Goal: Navigation & Orientation: Find specific page/section

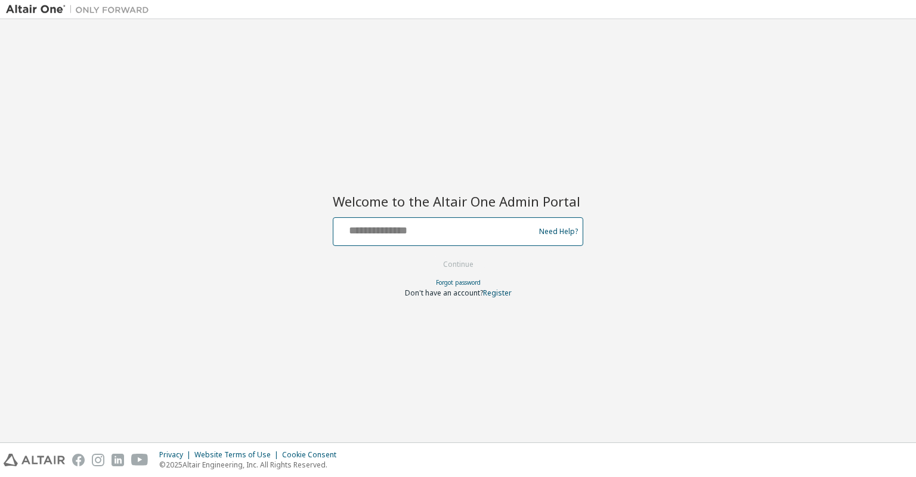
click at [449, 227] on input "text" at bounding box center [435, 228] width 195 height 17
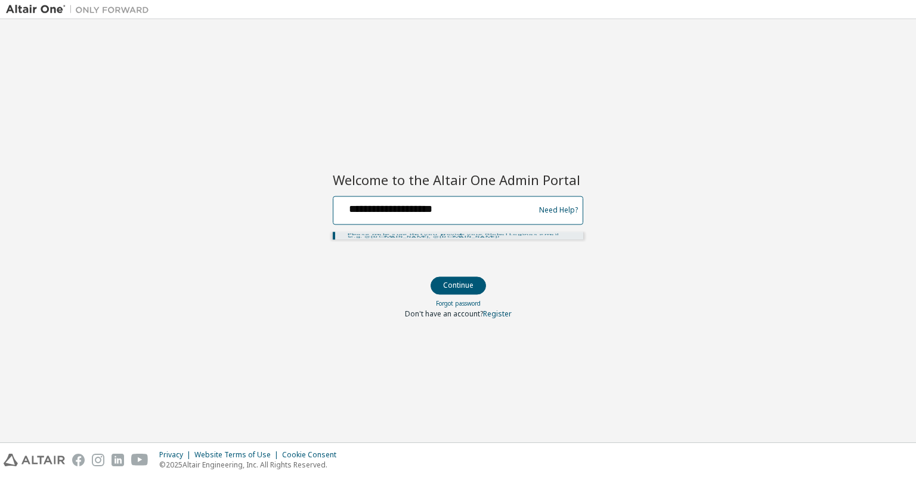
click at [400, 214] on input "**********" at bounding box center [435, 207] width 195 height 17
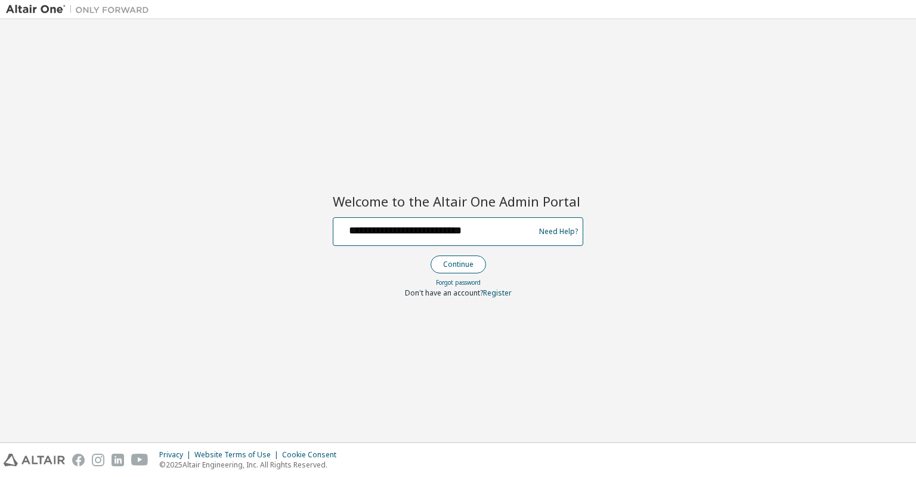
type input "**********"
click at [476, 271] on button "Continue" at bounding box center [458, 264] width 55 height 18
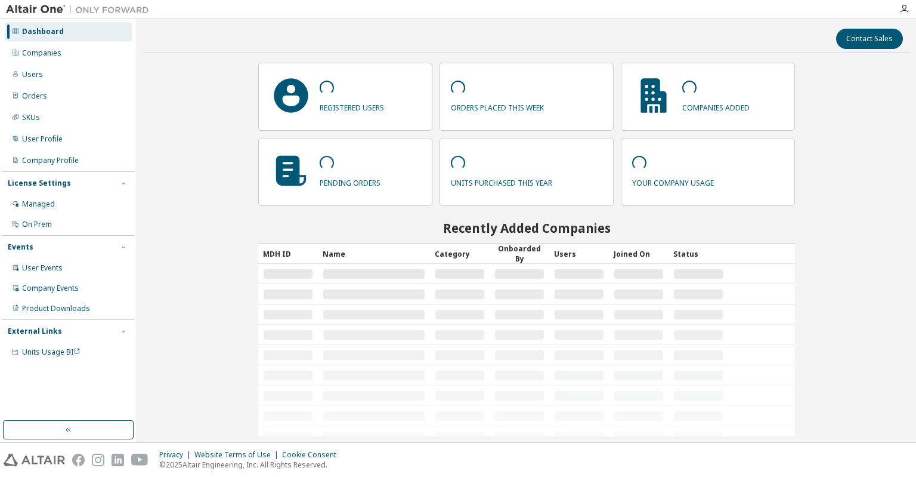
click at [63, 11] on img at bounding box center [80, 10] width 149 height 12
click at [58, 10] on img at bounding box center [80, 10] width 149 height 12
click at [118, 9] on img at bounding box center [80, 10] width 149 height 12
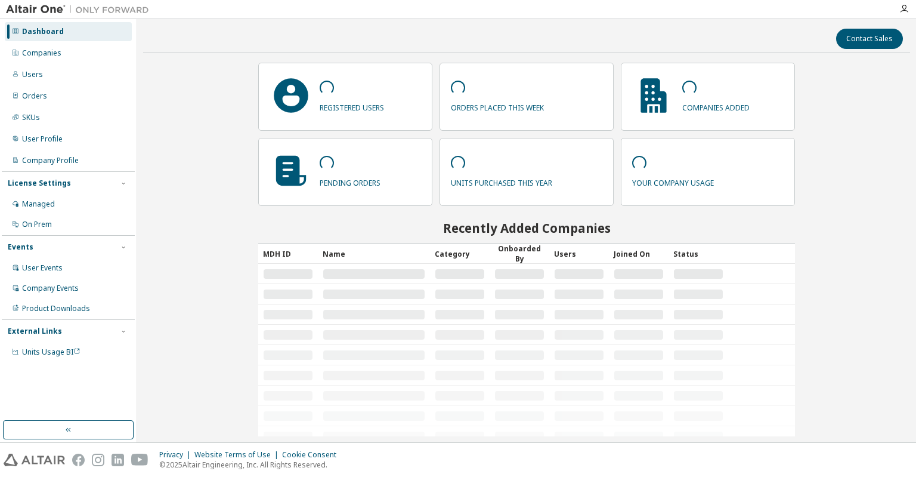
click at [118, 9] on img at bounding box center [80, 10] width 149 height 12
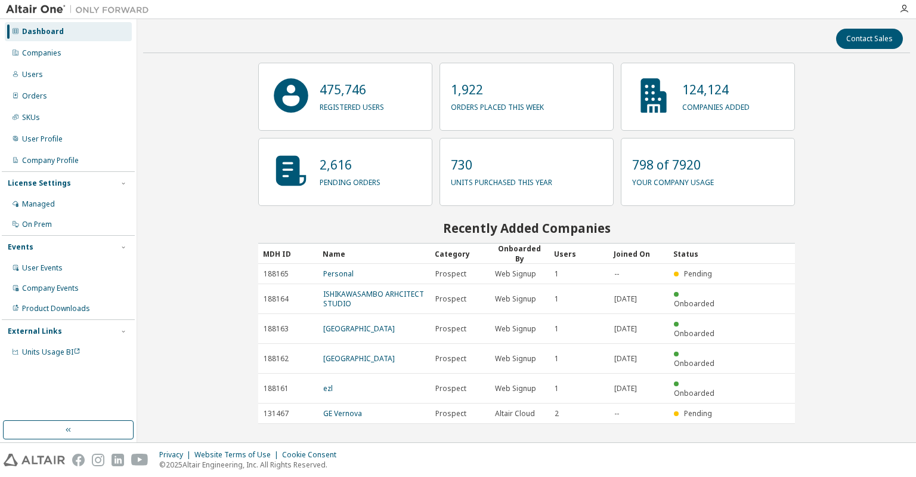
click at [52, 13] on img at bounding box center [80, 10] width 149 height 12
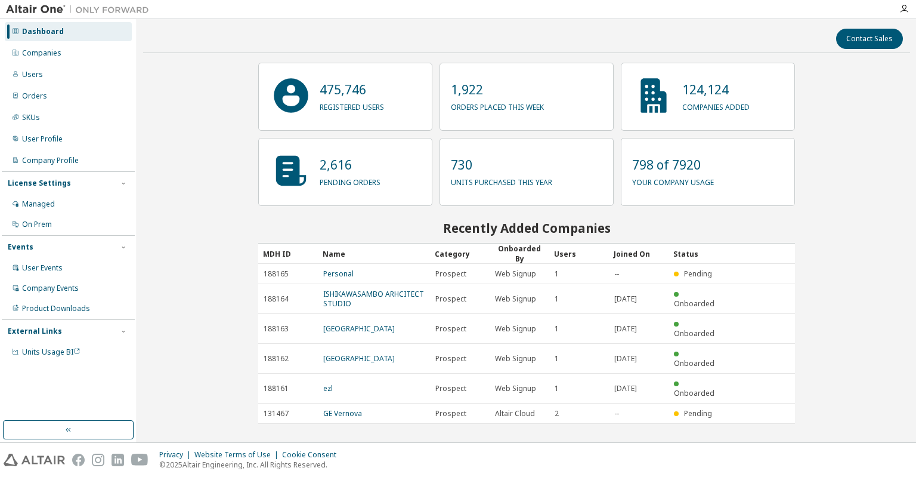
click at [52, 13] on img at bounding box center [80, 10] width 149 height 12
click at [42, 12] on img at bounding box center [80, 10] width 149 height 12
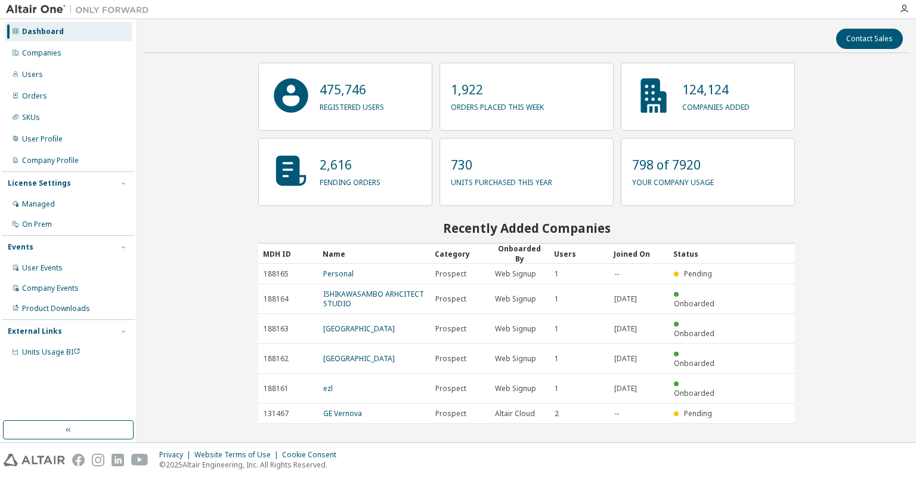
click at [42, 12] on img at bounding box center [80, 10] width 149 height 12
click at [92, 11] on img at bounding box center [80, 10] width 149 height 12
click at [907, 10] on icon "button" at bounding box center [905, 9] width 10 height 10
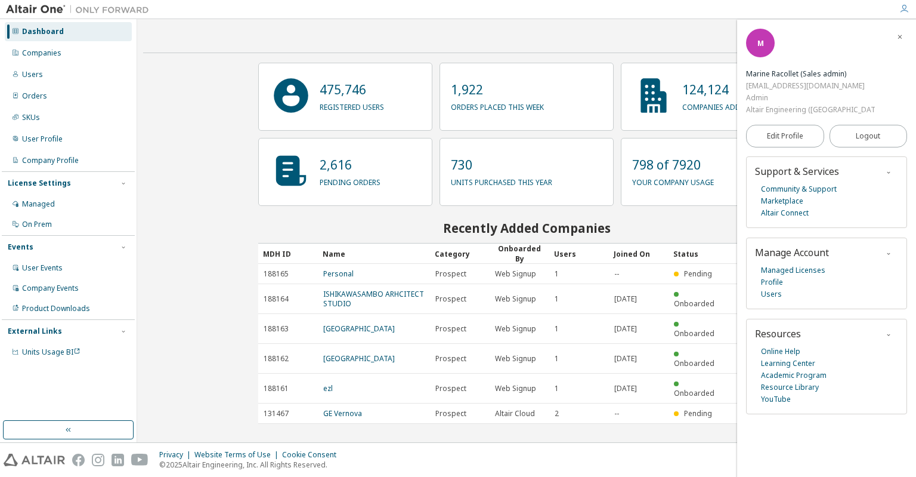
click at [807, 165] on span "Support & Services" at bounding box center [797, 171] width 84 height 13
click at [809, 183] on link "Community & Support" at bounding box center [799, 189] width 76 height 12
